Goal: Information Seeking & Learning: Check status

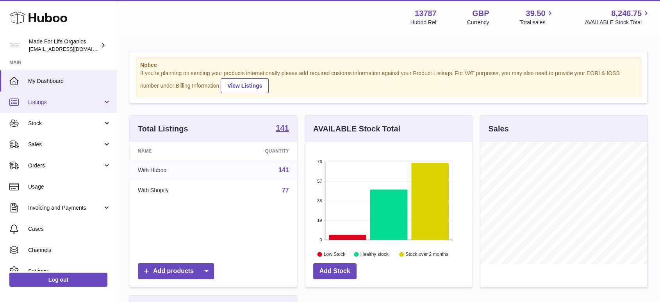
scroll to position [122, 166]
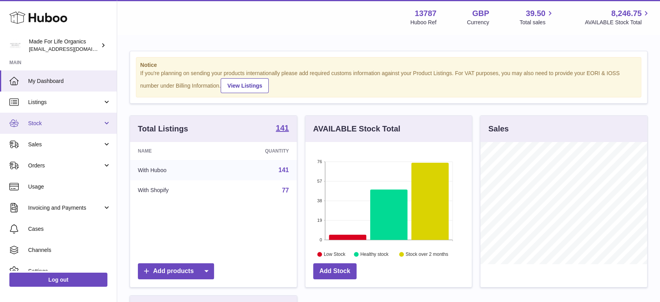
click at [59, 121] on span "Stock" at bounding box center [65, 123] width 75 height 7
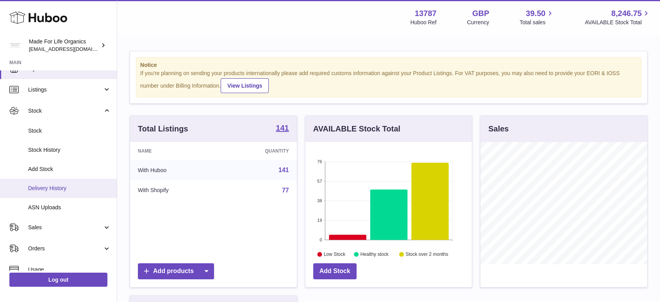
scroll to position [21, 0]
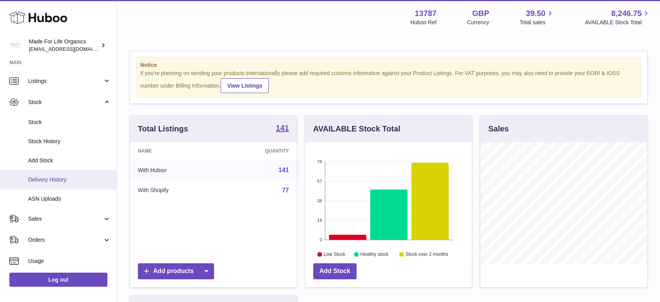
click at [56, 180] on span "Delivery History" at bounding box center [69, 179] width 83 height 7
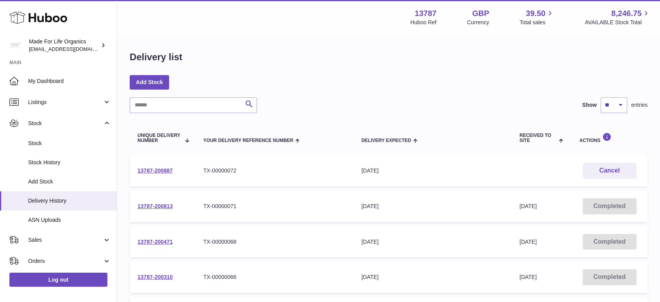
click at [163, 106] on input "text" at bounding box center [193, 105] width 127 height 16
paste input "**********"
type input "**********"
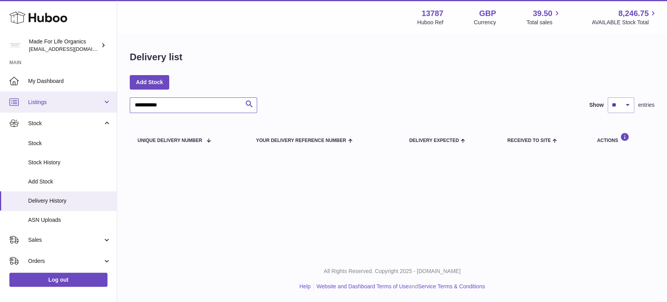
drag, startPoint x: 175, startPoint y: 108, endPoint x: 46, endPoint y: 93, distance: 129.4
click at [46, 93] on div "**********" at bounding box center [333, 151] width 667 height 302
drag, startPoint x: 153, startPoint y: 107, endPoint x: 97, endPoint y: 108, distance: 56.3
click at [97, 108] on div "**********" at bounding box center [333, 151] width 667 height 302
type input "*****"
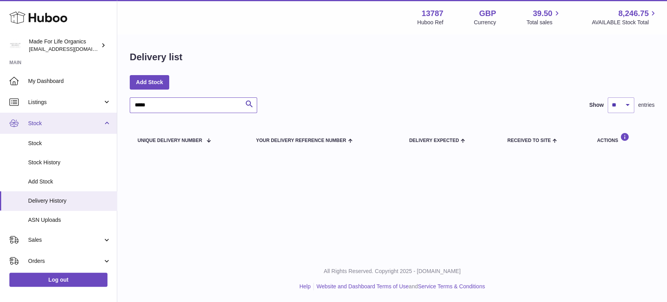
drag, startPoint x: 169, startPoint y: 105, endPoint x: 20, endPoint y: 112, distance: 149.8
click at [20, 112] on div "Huboo Made For Life Organics internalAdmin-13787@internal.huboo.com Main My Das…" at bounding box center [333, 151] width 667 height 302
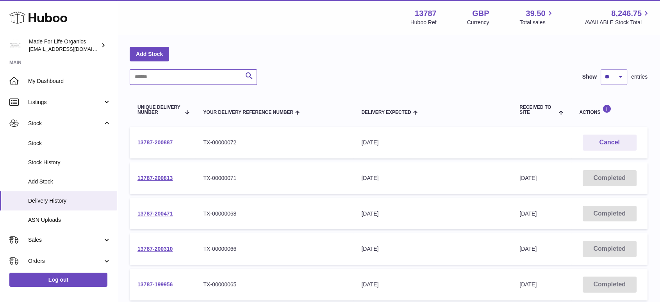
scroll to position [29, 0]
click at [153, 142] on link "13787-200887" at bounding box center [154, 142] width 35 height 6
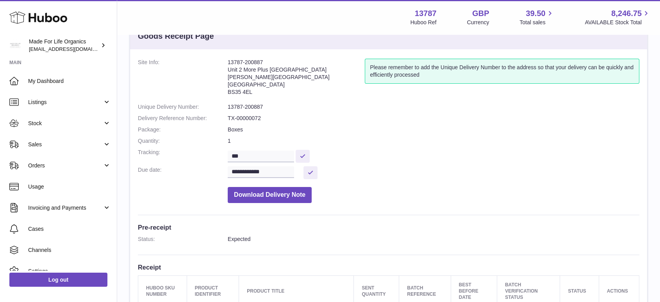
scroll to position [24, 0]
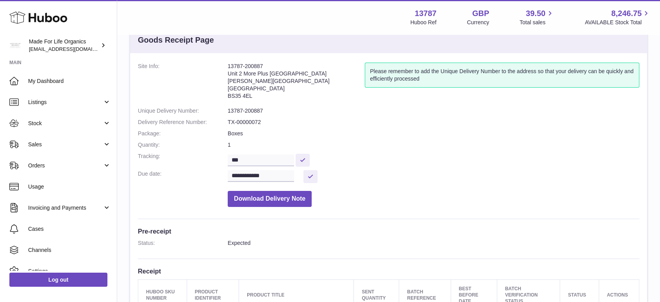
click at [251, 122] on dd "TX-00000072" at bounding box center [434, 121] width 412 height 7
drag, startPoint x: 440, startPoint y: 12, endPoint x: 411, endPoint y: 14, distance: 29.3
click at [411, 14] on div "13787 Huboo Ref GBP Currency 39.50 Total sales 8,246.75 AVAILABLE Stock Total" at bounding box center [531, 17] width 240 height 18
copy strong "13787"
drag, startPoint x: 272, startPoint y: 64, endPoint x: 226, endPoint y: 64, distance: 46.5
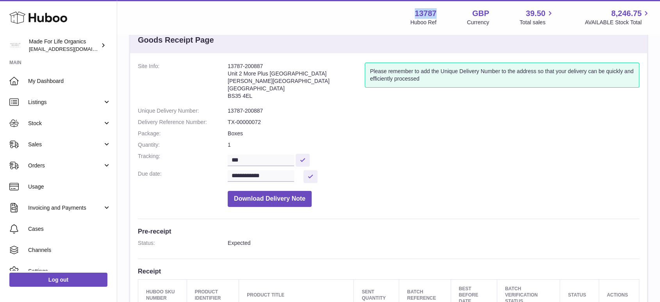
click at [226, 64] on dl "**********" at bounding box center [389, 136] width 502 height 148
copy dl "13787-200887"
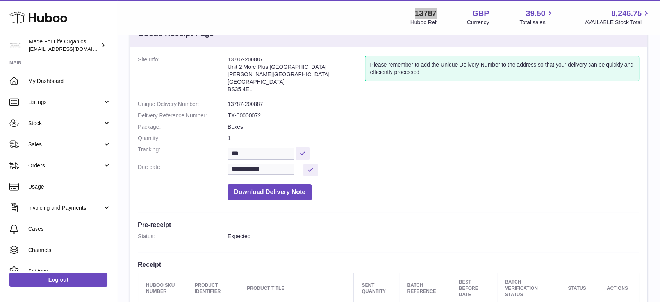
scroll to position [0, 0]
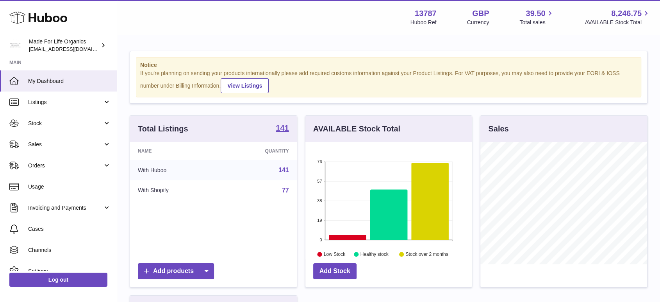
scroll to position [122, 166]
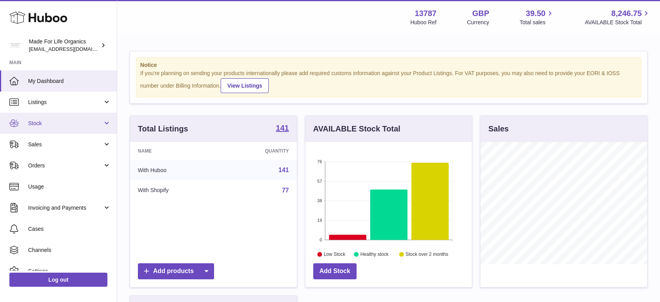
click at [53, 124] on span "Stock" at bounding box center [65, 123] width 75 height 7
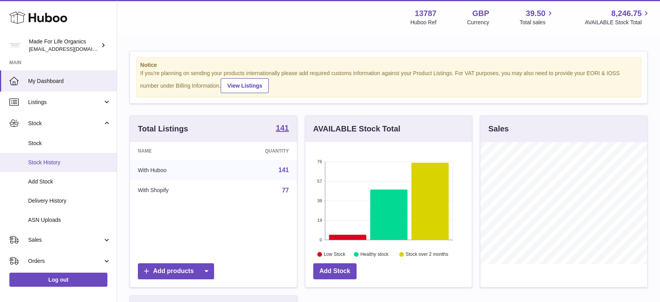
click at [61, 160] on span "Stock History" at bounding box center [69, 162] width 83 height 7
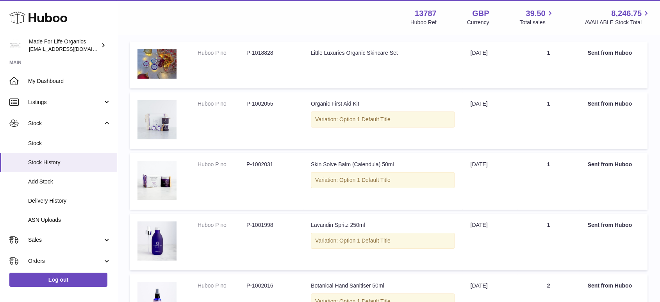
scroll to position [173, 0]
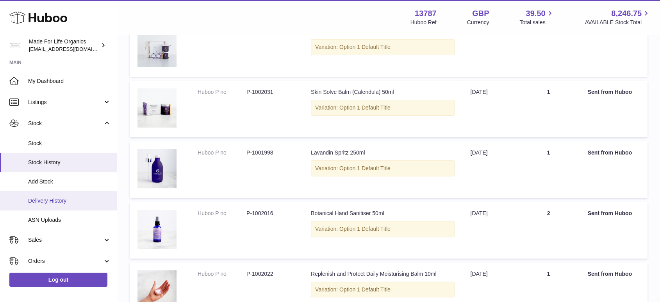
click at [54, 202] on span "Delivery History" at bounding box center [69, 200] width 83 height 7
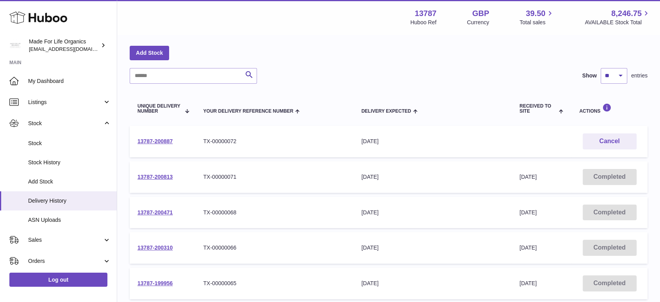
scroll to position [43, 0]
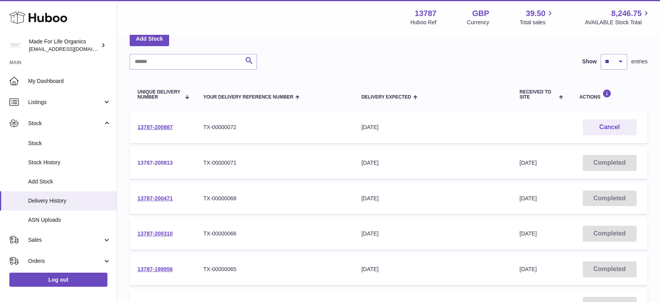
click at [155, 165] on link "13787-200813" at bounding box center [154, 162] width 35 height 6
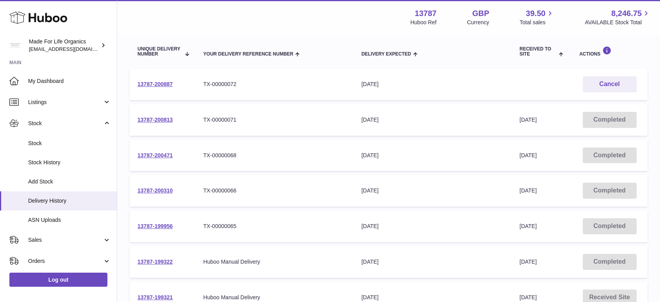
scroll to position [87, 0]
drag, startPoint x: 214, startPoint y: 95, endPoint x: 250, endPoint y: 88, distance: 36.6
click at [250, 88] on td "Your Delivery Reference Number TX-00000072" at bounding box center [274, 84] width 158 height 32
click at [220, 121] on div "TX-00000071" at bounding box center [274, 119] width 143 height 7
drag, startPoint x: 222, startPoint y: 122, endPoint x: 258, endPoint y: 120, distance: 36.0
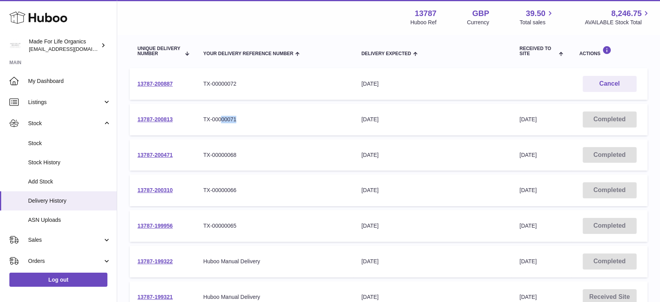
click at [258, 120] on div "TX-00000071" at bounding box center [274, 119] width 143 height 7
click at [156, 121] on link "13787-200813" at bounding box center [154, 119] width 35 height 6
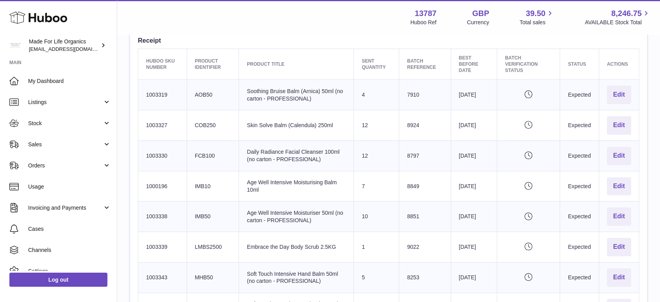
scroll to position [211, 0]
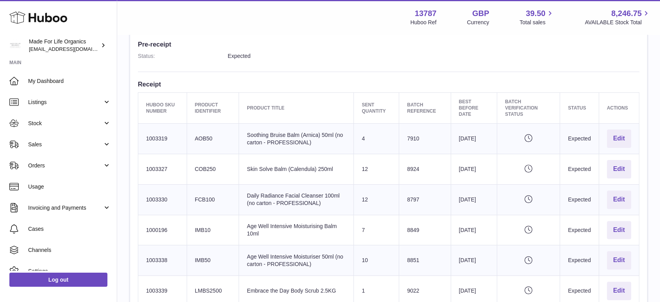
click at [150, 137] on td "Huboo SKU Number 1003319" at bounding box center [162, 138] width 49 height 30
copy td "1003319"
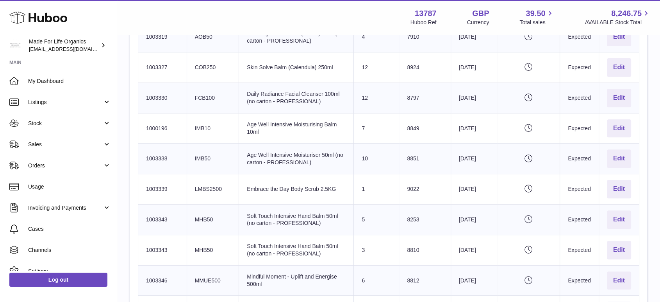
scroll to position [260, 0]
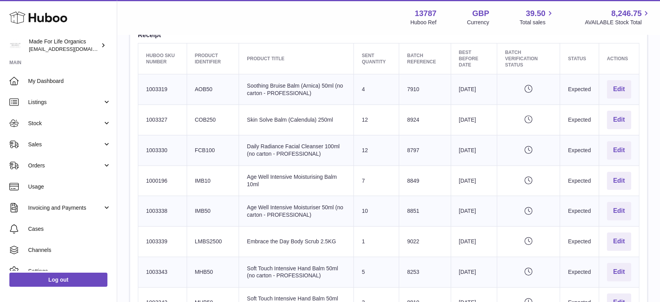
click at [152, 118] on td "Huboo SKU Number 1003327" at bounding box center [162, 120] width 49 height 30
copy td "1003327"
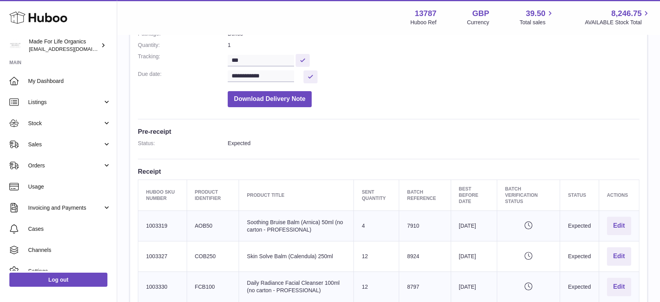
scroll to position [217, 0]
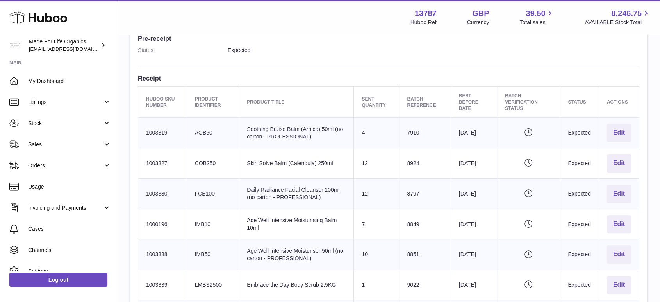
click at [321, 187] on td "Product title Daily Radiance Facial Cleanser 100ml (no carton - PROFESSIONAL)" at bounding box center [296, 193] width 115 height 30
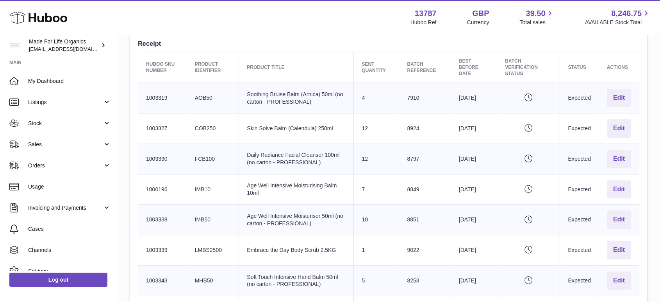
scroll to position [434, 0]
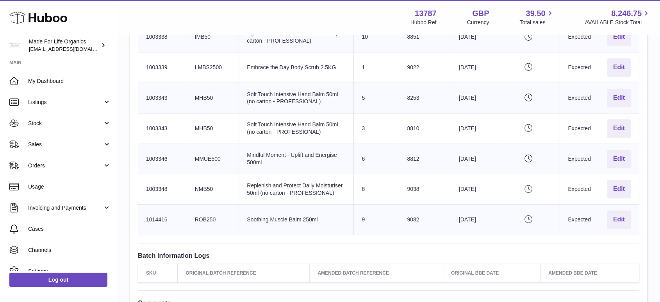
drag, startPoint x: 144, startPoint y: 130, endPoint x: 616, endPoint y: 232, distance: 483.7
click at [616, 232] on tbody "Huboo SKU Number 1003319 Client Identifier AOB50 Product title Soothing Bruise …" at bounding box center [388, 67] width 501 height 334
copy tbody "1003319 Client Identifier AOB50 Product title Soothing Bruise Balm (Arnica) 50m…"
click at [245, 130] on td "Product title Soft Touch Intensive Hand Balm 50ml (no carton - PROFESSIONAL)" at bounding box center [296, 128] width 115 height 30
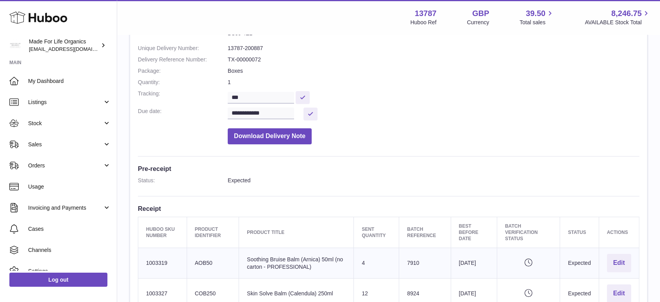
scroll to position [217, 0]
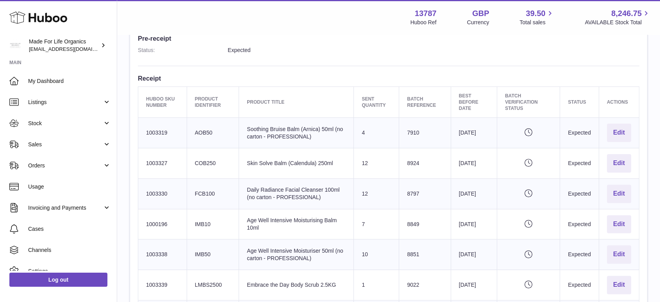
drag, startPoint x: 162, startPoint y: 133, endPoint x: 596, endPoint y: 132, distance: 434.0
click at [597, 131] on tr "Huboo SKU Number 1003319 Client Identifier AOB50 Product title Soothing Bruise …" at bounding box center [388, 133] width 501 height 30
click at [252, 155] on td "Product title Skin Solve Balm (Calendula) 250ml" at bounding box center [296, 163] width 115 height 30
drag, startPoint x: 143, startPoint y: 159, endPoint x: 606, endPoint y: 165, distance: 462.9
click at [606, 165] on tr "Huboo SKU Number 1003327 Client Identifier COB250 Product title Skin Solve Balm…" at bounding box center [388, 163] width 501 height 30
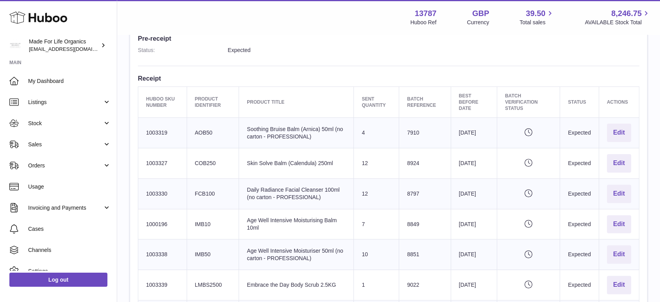
copy tr "1003327 Client Identifier COB250 Product title Skin Solve Balm (Calendula) 250m…"
drag, startPoint x: 147, startPoint y: 192, endPoint x: 593, endPoint y: 193, distance: 446.1
click at [594, 193] on tr "Huboo SKU Number 1003330 Client Identifier FCB100 Product title Daily Radiance …" at bounding box center [388, 193] width 501 height 30
copy tr "1003330 Client Identifier FCB100 Product title Daily Radiance Facial Cleanser 1…"
drag, startPoint x: 165, startPoint y: 224, endPoint x: 149, endPoint y: 224, distance: 16.4
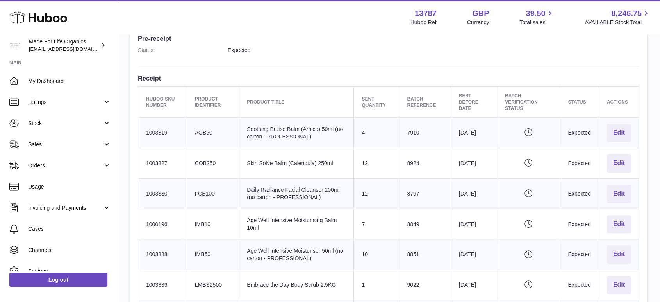
click at [149, 224] on td "Huboo SKU Number 1000196" at bounding box center [162, 224] width 49 height 30
click at [140, 222] on td "Huboo SKU Number 1000196" at bounding box center [162, 224] width 49 height 30
drag, startPoint x: 147, startPoint y: 222, endPoint x: 392, endPoint y: 228, distance: 245.0
click at [395, 227] on tr "Huboo SKU Number 1000196 Client Identifier IMB10 Product title Age Well Intensi…" at bounding box center [388, 224] width 501 height 30
click at [148, 233] on td "Huboo SKU Number 1000196" at bounding box center [162, 224] width 49 height 30
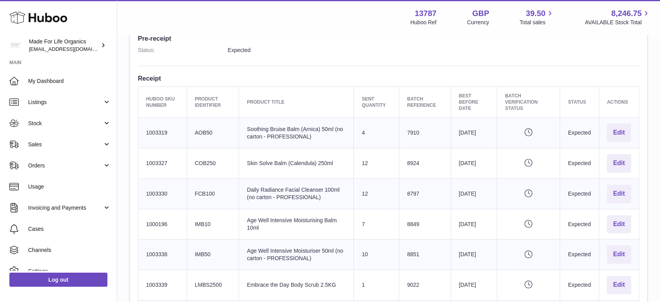
drag, startPoint x: 158, startPoint y: 221, endPoint x: 593, endPoint y: 223, distance: 434.4
click at [593, 223] on tr "Huboo SKU Number 1000196 Client Identifier IMB10 Product title Age Well Intensi…" at bounding box center [388, 224] width 501 height 30
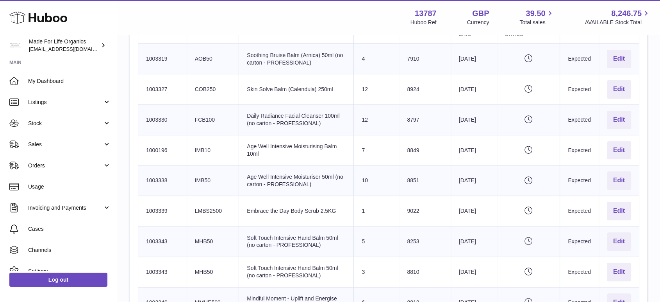
scroll to position [304, 0]
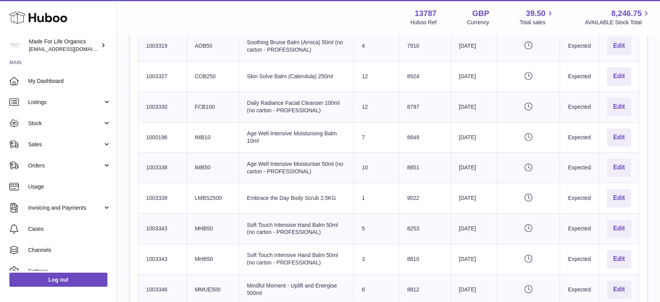
drag, startPoint x: 144, startPoint y: 166, endPoint x: 591, endPoint y: 166, distance: 446.9
click at [591, 166] on tr "Huboo SKU Number 1003338 Client Identifier IMB50 Product title Age Well Intensi…" at bounding box center [388, 167] width 501 height 30
copy tr "1003338 Client Identifier IMB50 Product title Age Well Intensive Moisturiser 50…"
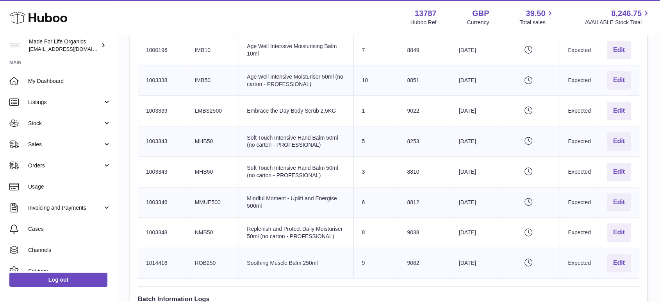
scroll to position [434, 0]
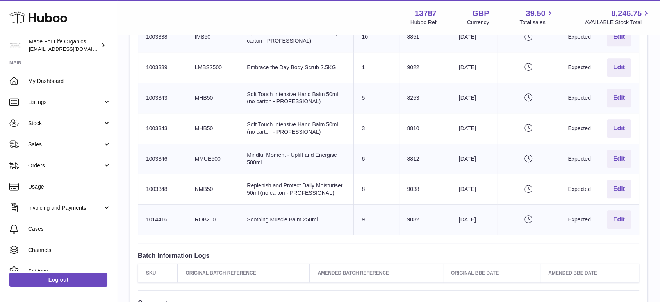
drag, startPoint x: 146, startPoint y: 65, endPoint x: 596, endPoint y: 62, distance: 449.2
click at [596, 62] on tr "Huboo SKU Number 1003339 Client Identifier LMBS2500 Product title Embrace the D…" at bounding box center [388, 67] width 501 height 30
copy tr "1003339 Client Identifier LMBS2500 Product title Embrace the Day Body Scrub 2.5…"
click at [152, 83] on td "Huboo SKU Number 1003343" at bounding box center [162, 98] width 49 height 30
drag, startPoint x: 144, startPoint y: 93, endPoint x: 591, endPoint y: 96, distance: 447.6
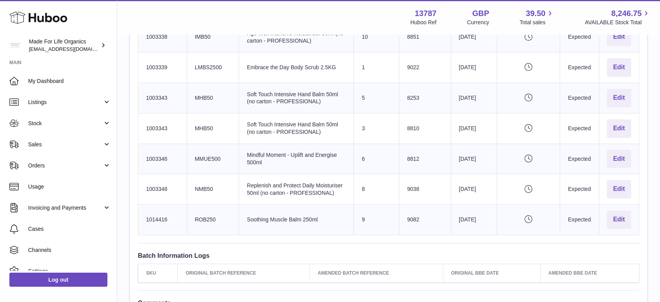
click at [591, 96] on tr "Huboo SKU Number 1003343 Client Identifier MHB50 Product title Soft Touch Inten…" at bounding box center [388, 98] width 501 height 30
copy tr "1003343 Client Identifier MHB50 Product title Soft Touch Intensive Hand Balm 50…"
drag, startPoint x: 143, startPoint y: 123, endPoint x: 591, endPoint y: 127, distance: 448.8
click at [591, 127] on tr "Huboo SKU Number 1003343 Client Identifier MHB50 Product title Soft Touch Inten…" at bounding box center [388, 128] width 501 height 30
copy tr "1003343 Client Identifier MHB50 Product title Soft Touch Intensive Hand Balm 50…"
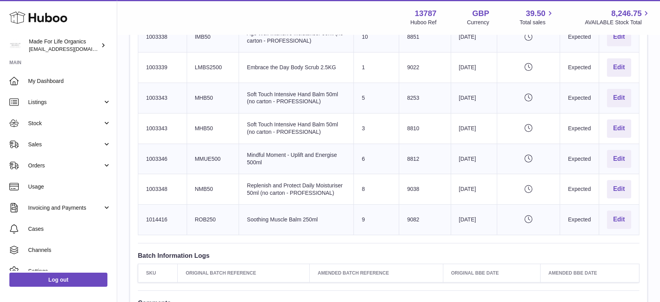
drag, startPoint x: 146, startPoint y: 157, endPoint x: 599, endPoint y: 159, distance: 453.5
click at [599, 159] on tr "Huboo SKU Number 1003346 Client Identifier MMUE500 Product title Mindful Moment…" at bounding box center [388, 158] width 501 height 30
copy tr "1003346 Client Identifier MMUE500 Product title Mindful Moment - Uplift and Ene…"
drag, startPoint x: 147, startPoint y: 189, endPoint x: 593, endPoint y: 189, distance: 445.7
click at [593, 189] on tr "Huboo SKU Number 1003348 Client Identifier NMB50 Product title Replenish and Pr…" at bounding box center [388, 189] width 501 height 30
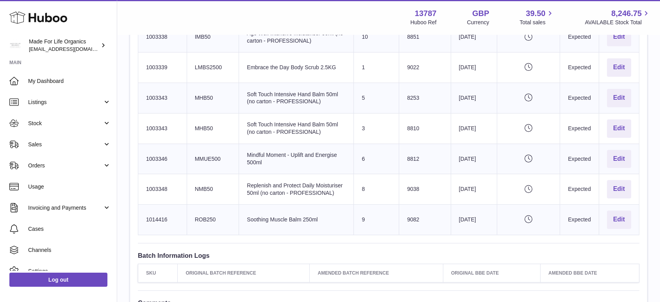
drag, startPoint x: 146, startPoint y: 224, endPoint x: 646, endPoint y: 237, distance: 499.8
click at [592, 224] on tr "Huboo SKU Number 1014416 Client Identifier ROB250 Product title Soothing Muscle…" at bounding box center [388, 219] width 501 height 30
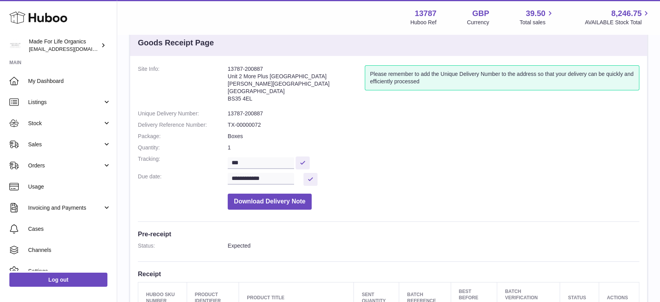
scroll to position [0, 0]
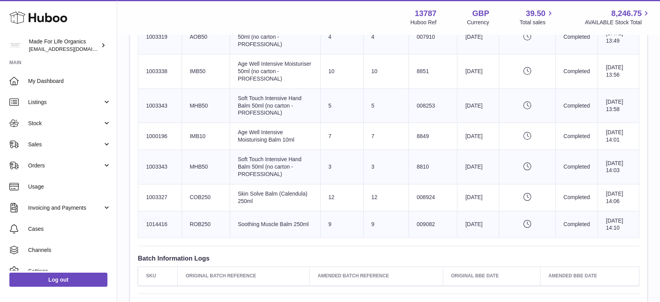
scroll to position [825, 0]
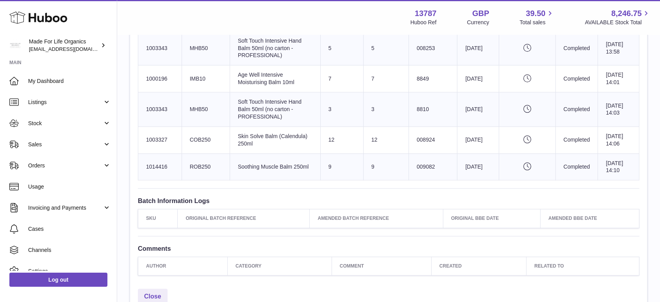
click at [509, 92] on td "Pending verification" at bounding box center [527, 78] width 57 height 27
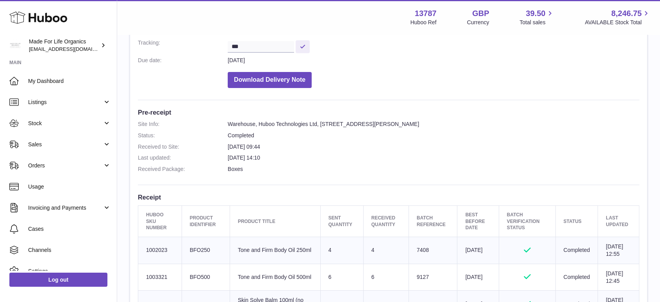
scroll to position [0, 0]
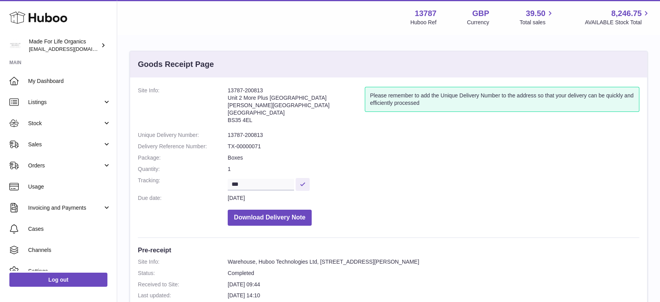
drag, startPoint x: 267, startPoint y: 90, endPoint x: 223, endPoint y: 84, distance: 44.5
copy dl "13787-200813"
drag, startPoint x: 271, startPoint y: 148, endPoint x: 225, endPoint y: 145, distance: 45.4
click at [225, 145] on dl "Site Info: 13787-200813 Unit 2 More Plus Central Park Hudson Ave Severn Beach B…" at bounding box center [389, 158] width 502 height 143
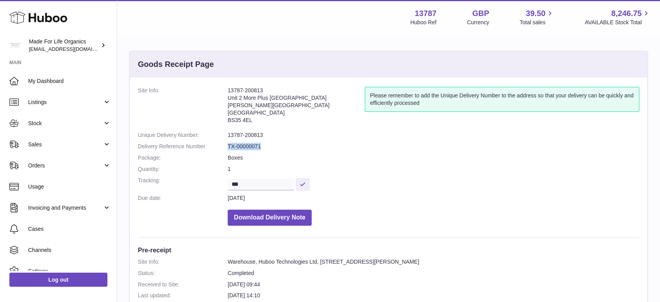
copy dl "TX-00000071"
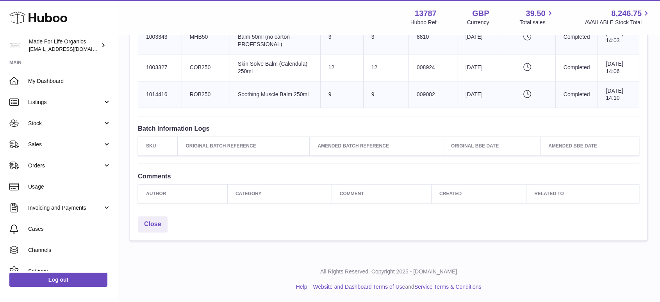
scroll to position [939, 0]
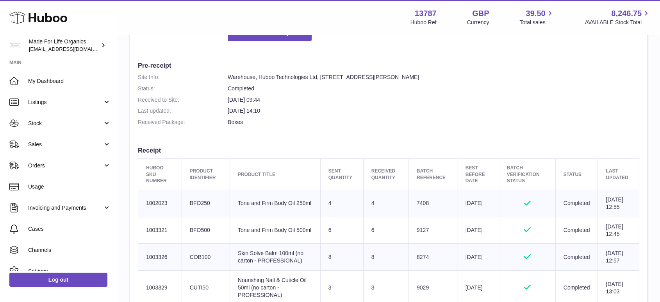
scroll to position [130, 0]
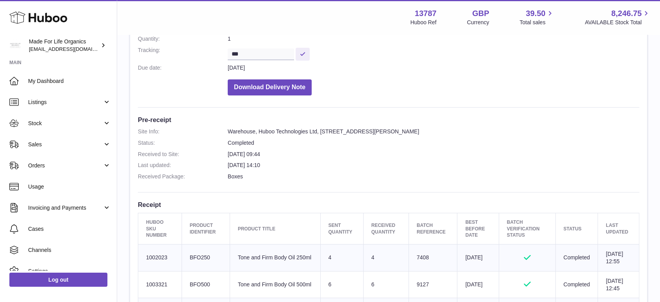
click at [413, 175] on dd "Boxes" at bounding box center [434, 176] width 412 height 7
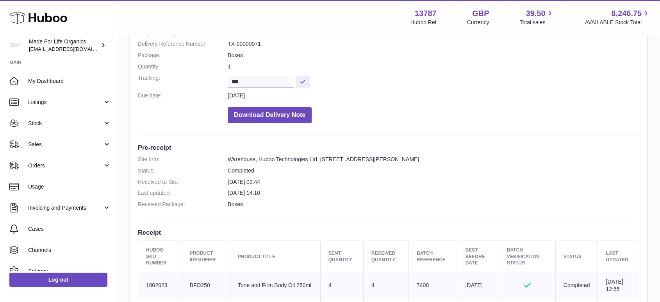
scroll to position [104, 0]
click at [435, 158] on dd "Warehouse, Huboo Technologies Ltd, [STREET_ADDRESS][PERSON_NAME]" at bounding box center [434, 157] width 412 height 7
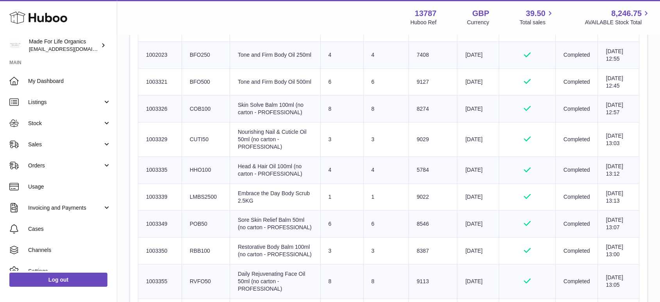
scroll to position [290, 0]
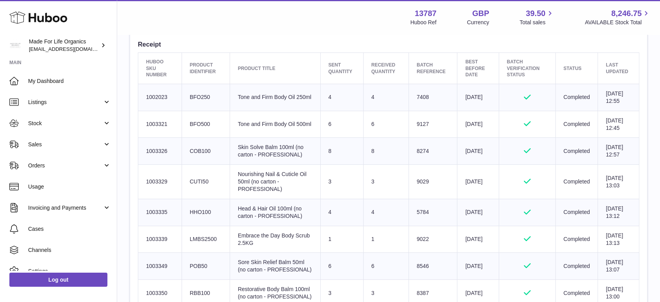
drag, startPoint x: 141, startPoint y: 97, endPoint x: 359, endPoint y: 130, distance: 220.5
click at [155, 82] on th "Huboo SKU Number" at bounding box center [160, 68] width 44 height 31
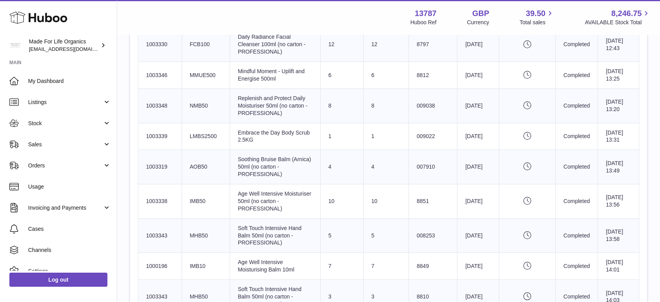
scroll to position [939, 0]
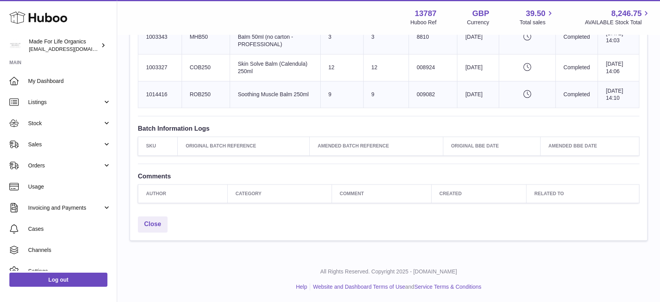
drag, startPoint x: 143, startPoint y: 62, endPoint x: 632, endPoint y: 109, distance: 490.5
copy table "Huboo SKU Number Product Identifier Product title Sent Quantity Received Quanti…"
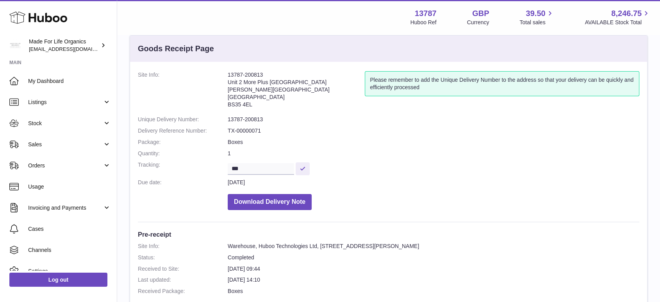
scroll to position [0, 0]
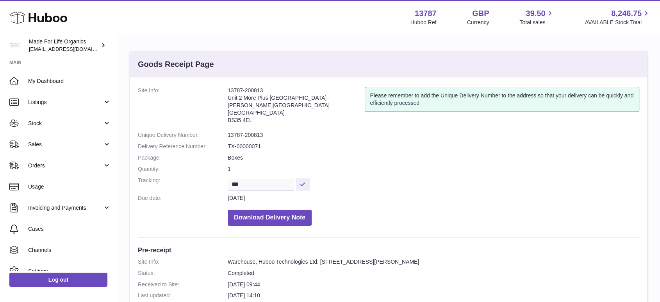
drag, startPoint x: 265, startPoint y: 90, endPoint x: 221, endPoint y: 92, distance: 44.2
click at [221, 92] on dl "Site Info: 13787-200813 Unit 2 More Plus Central Park Hudson Ave Severn Beach B…" at bounding box center [389, 158] width 502 height 143
copy dl "13787-200813"
drag, startPoint x: 270, startPoint y: 145, endPoint x: 225, endPoint y: 146, distance: 44.9
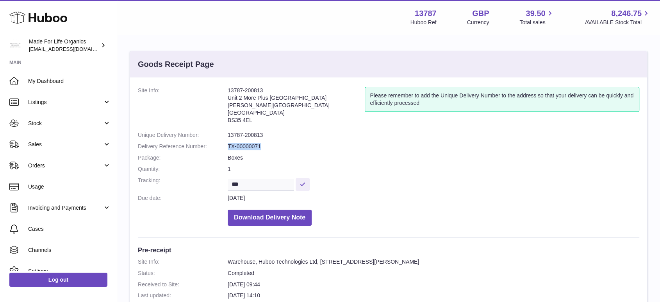
click at [225, 146] on dl "Site Info: 13787-200813 Unit 2 More Plus Central Park Hudson Ave Severn Beach B…" at bounding box center [389, 158] width 502 height 143
copy dl "TX-00000071"
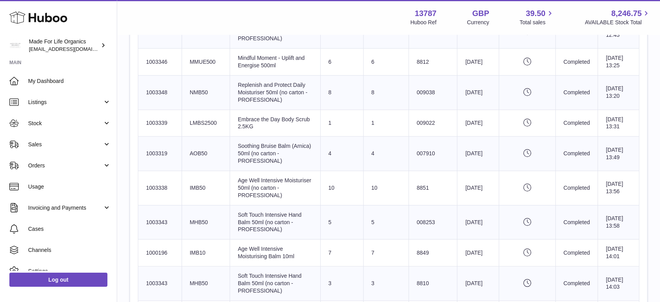
scroll to position [825, 0]
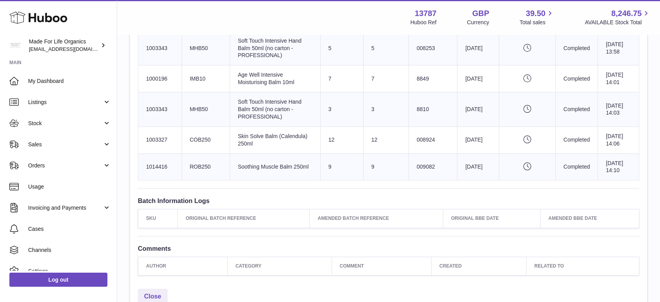
drag, startPoint x: 478, startPoint y: 215, endPoint x: 525, endPoint y: 228, distance: 49.3
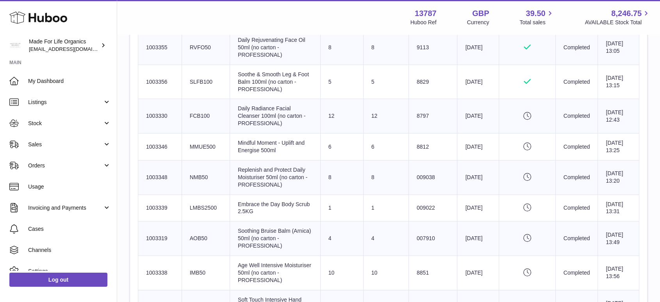
scroll to position [564, 0]
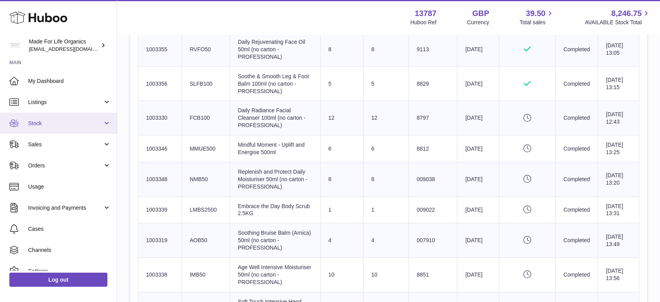
click at [44, 127] on span "Stock" at bounding box center [65, 123] width 75 height 7
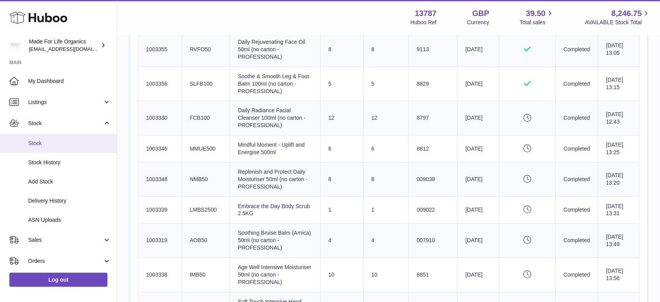
click at [54, 143] on span "Stock" at bounding box center [69, 142] width 83 height 7
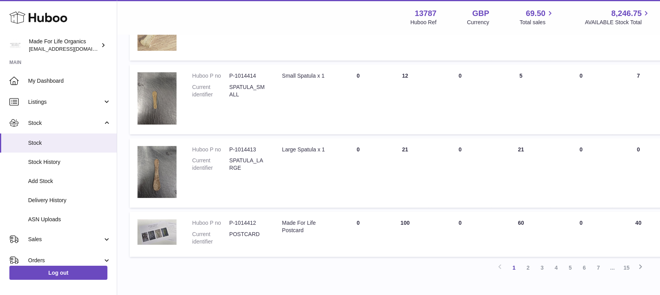
scroll to position [568, 0]
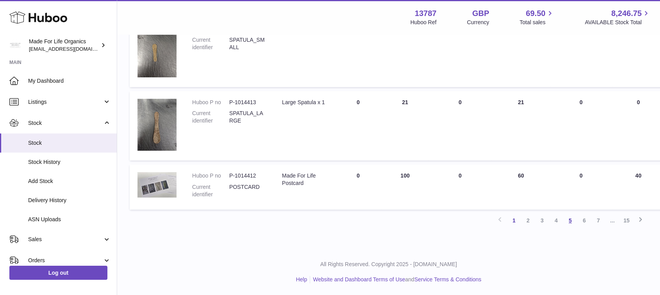
click at [564, 221] on link "5" at bounding box center [570, 221] width 14 height 14
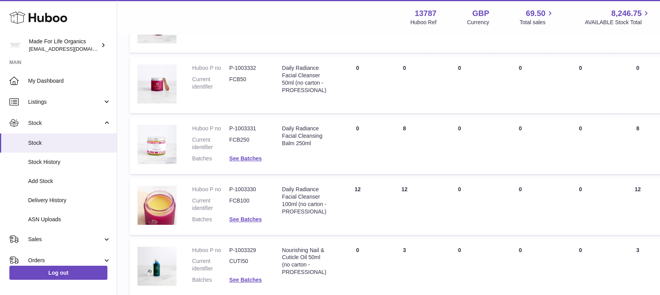
scroll to position [295, 0]
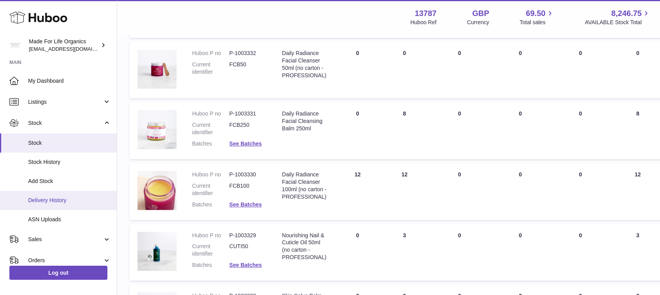
click at [56, 201] on span "Delivery History" at bounding box center [69, 200] width 83 height 7
